Goal: Submit feedback/report problem: Submit feedback/report problem

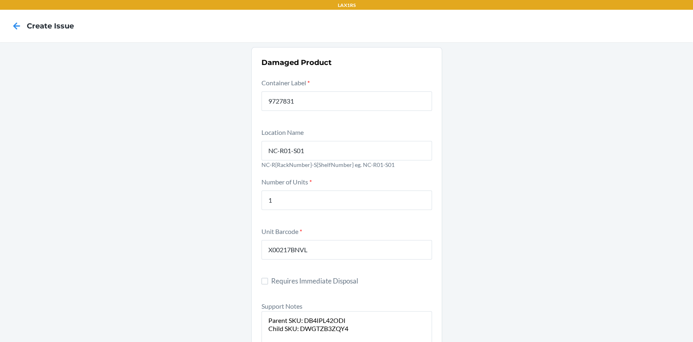
drag, startPoint x: 187, startPoint y: 2, endPoint x: 291, endPoint y: 37, distance: 109.9
click at [291, 37] on nav "Create Issue" at bounding box center [346, 26] width 693 height 32
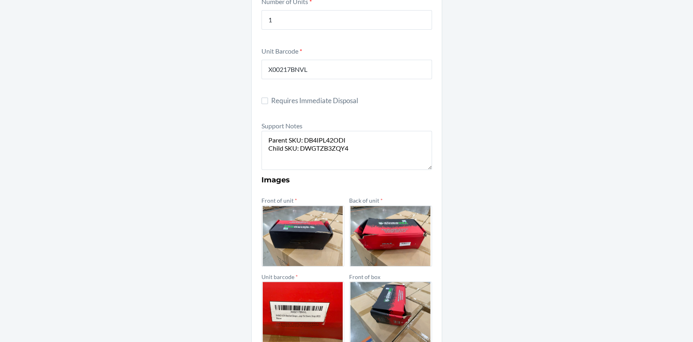
scroll to position [181, 0]
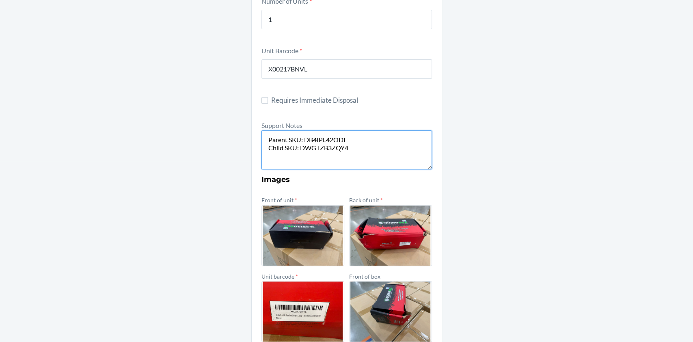
click at [277, 159] on textarea "Parent SKU: DB4IPL42ODI Child SKU: DWGTZB3ZQY4" at bounding box center [346, 149] width 171 height 39
click at [315, 160] on textarea "Parent SKU: DB4IPL42ODI Child SKU: DWGTZB3ZQY4 1 unit from rs" at bounding box center [346, 149] width 171 height 39
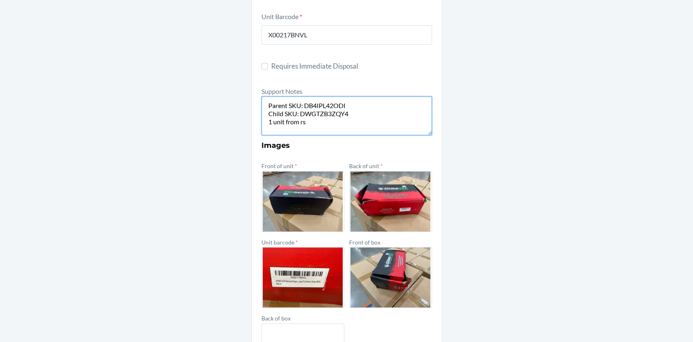
scroll to position [301, 0]
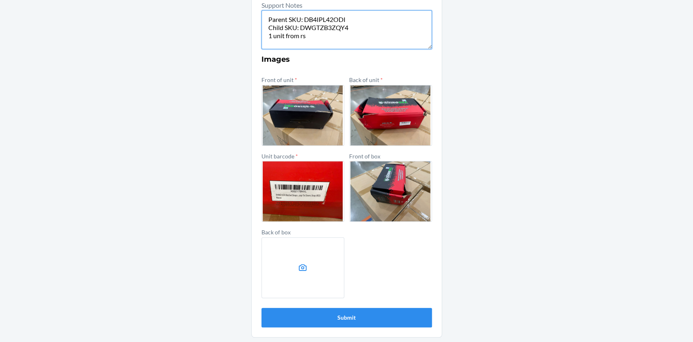
type textarea "Parent SKU: DB4IPL42ODI Child SKU: DWGTZB3ZQY4 1 unit from rs"
click at [294, 280] on label at bounding box center [302, 267] width 83 height 61
click at [0, 0] on input "file" at bounding box center [0, 0] width 0 height 0
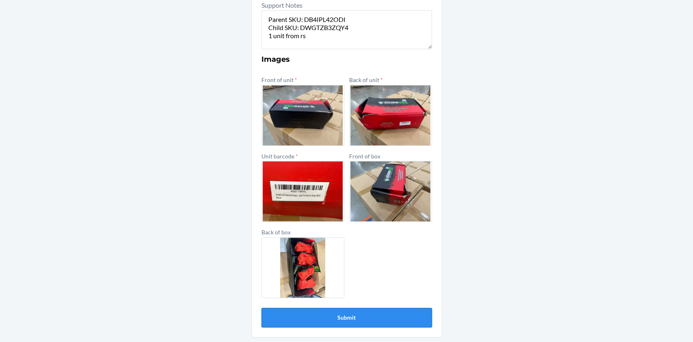
click at [340, 309] on button "Submit" at bounding box center [346, 317] width 171 height 19
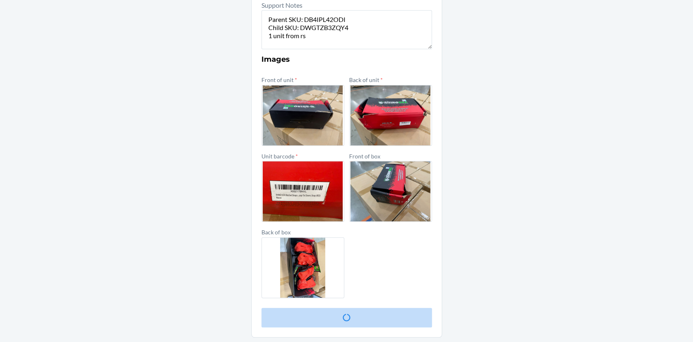
scroll to position [0, 0]
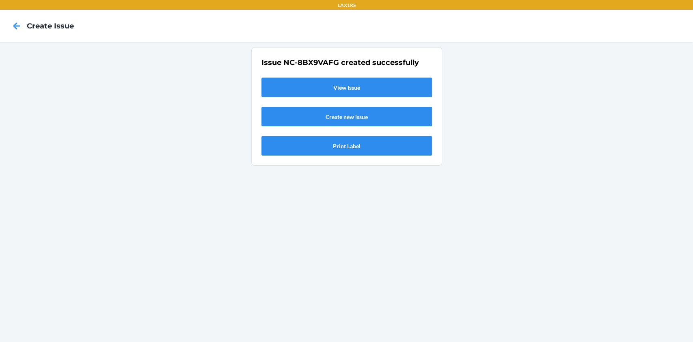
click at [374, 112] on link "Create new issue" at bounding box center [346, 116] width 171 height 19
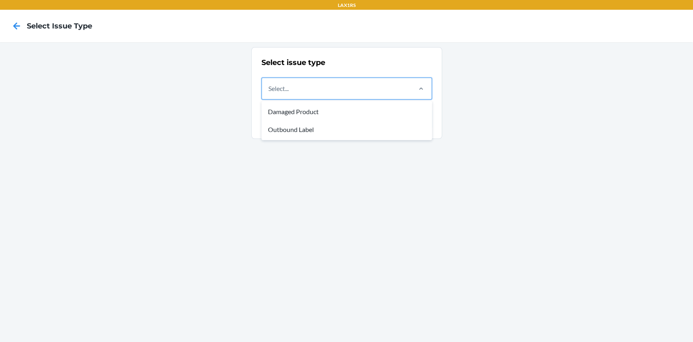
click at [409, 88] on div "Select..." at bounding box center [336, 88] width 149 height 21
click at [269, 88] on input "option Damaged Product focused, 1 of 2. 2 results available. Use Up and Down to…" at bounding box center [268, 89] width 1 height 10
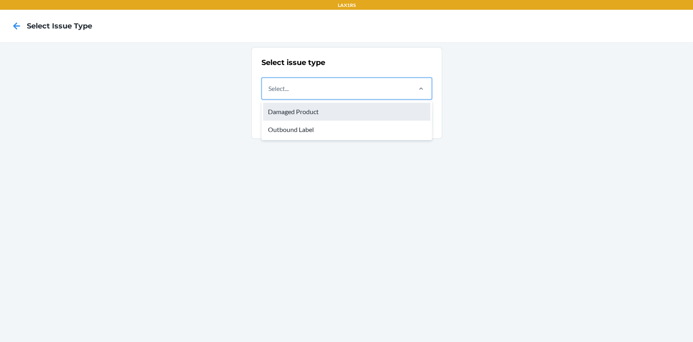
click at [357, 118] on div "Damaged Product" at bounding box center [346, 112] width 167 height 18
click at [269, 93] on input "option Damaged Product focused, 1 of 2. 2 results available. Use Up and Down to…" at bounding box center [268, 89] width 1 height 10
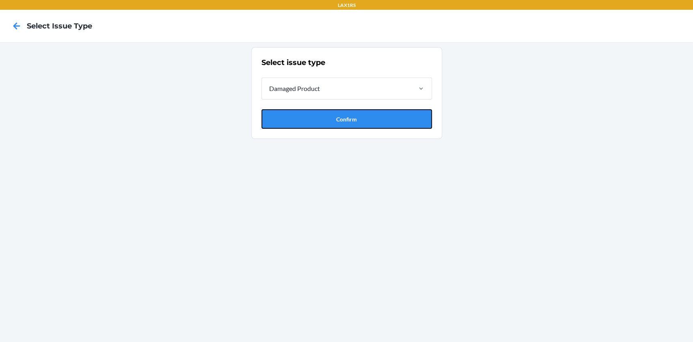
click at [357, 118] on button "Confirm" at bounding box center [346, 118] width 171 height 19
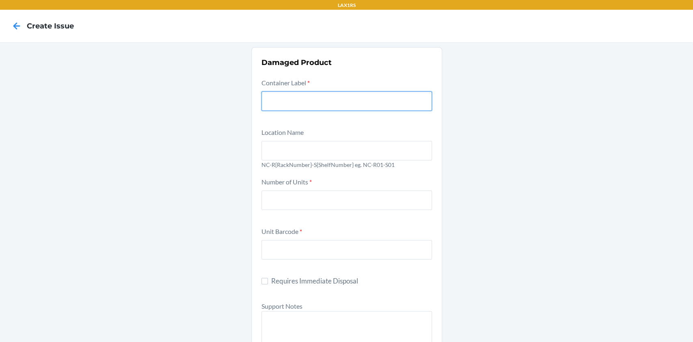
click at [330, 108] on input "text" at bounding box center [346, 100] width 171 height 19
